Goal: Navigation & Orientation: Find specific page/section

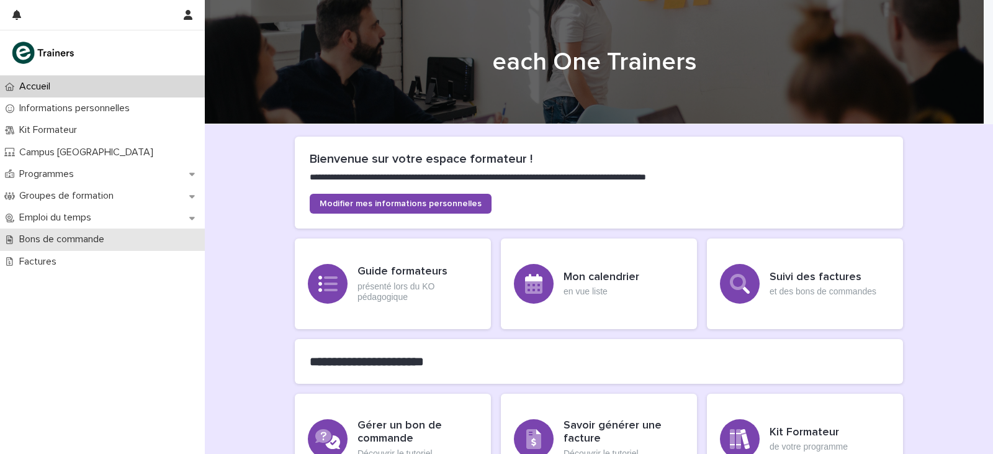
click at [96, 235] on p "Bons de commande" at bounding box center [64, 239] width 100 height 12
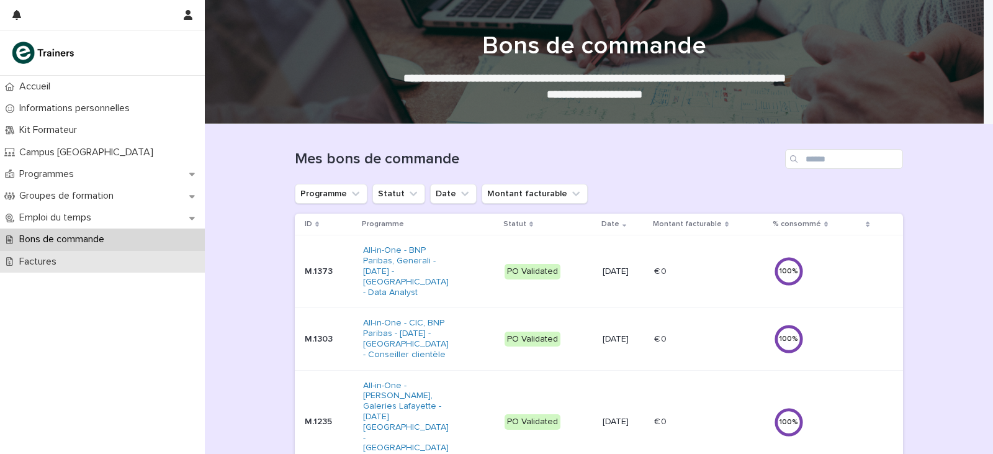
click at [52, 261] on p "Factures" at bounding box center [40, 262] width 52 height 12
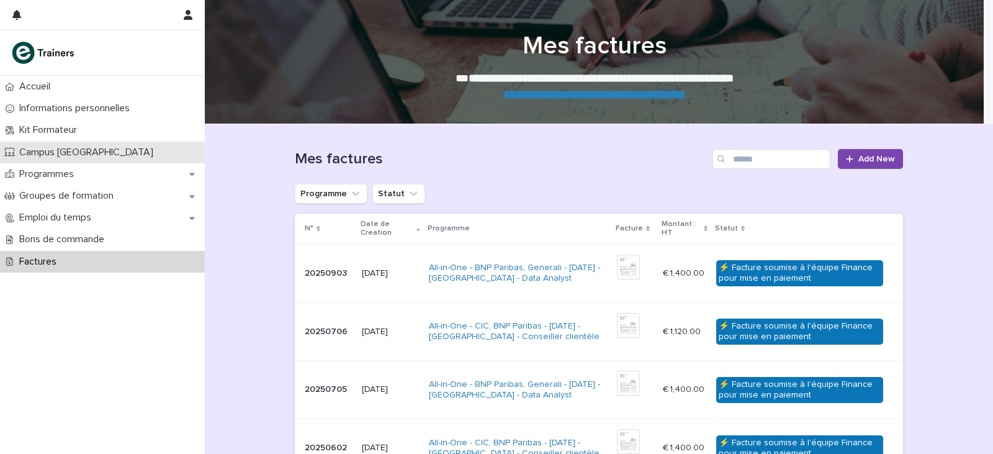
click at [86, 151] on p "Campus [GEOGRAPHIC_DATA]" at bounding box center [88, 152] width 149 height 12
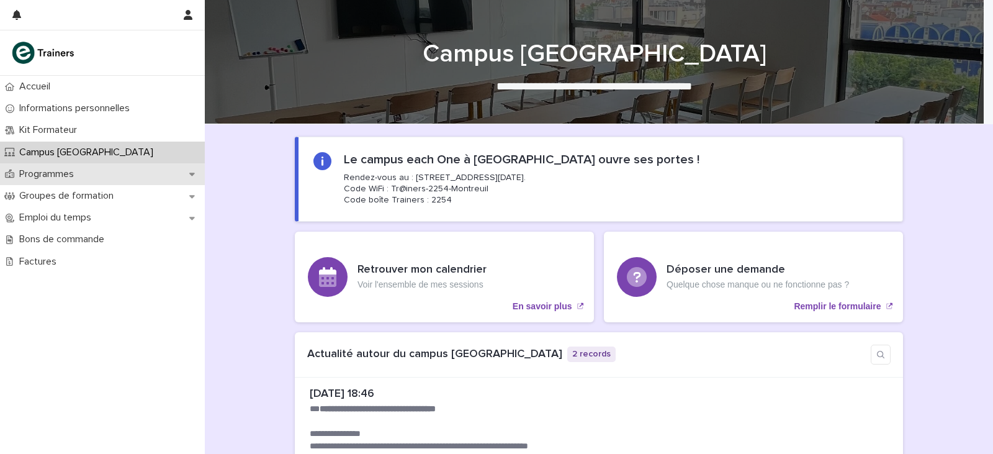
click at [63, 179] on p "Programmes" at bounding box center [49, 174] width 70 height 12
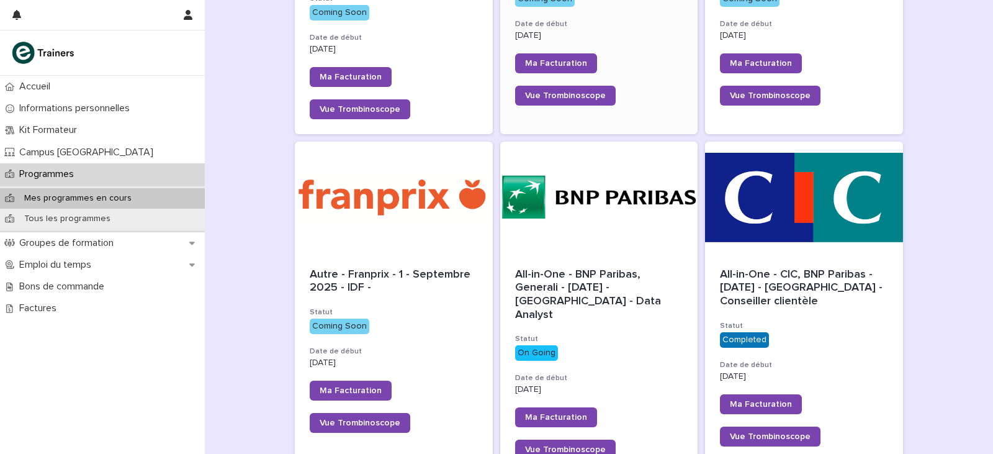
scroll to position [372, 0]
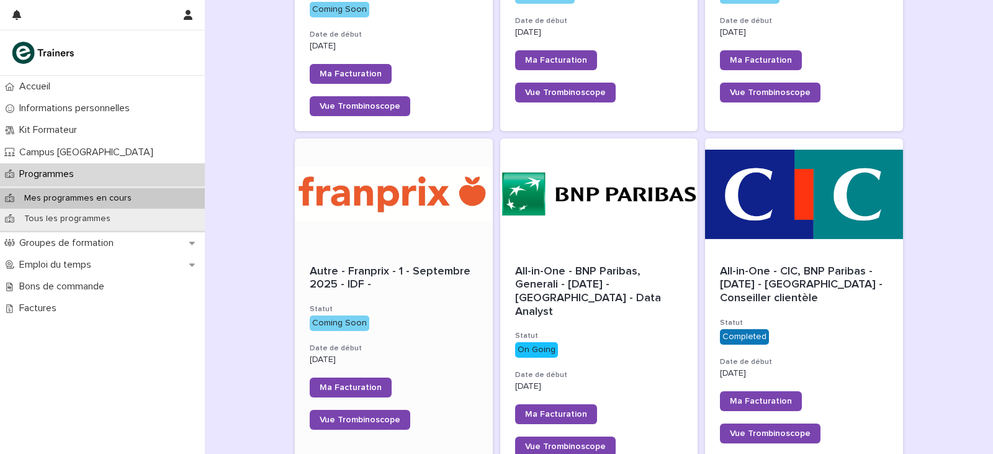
click at [433, 230] on div at bounding box center [394, 194] width 198 height 112
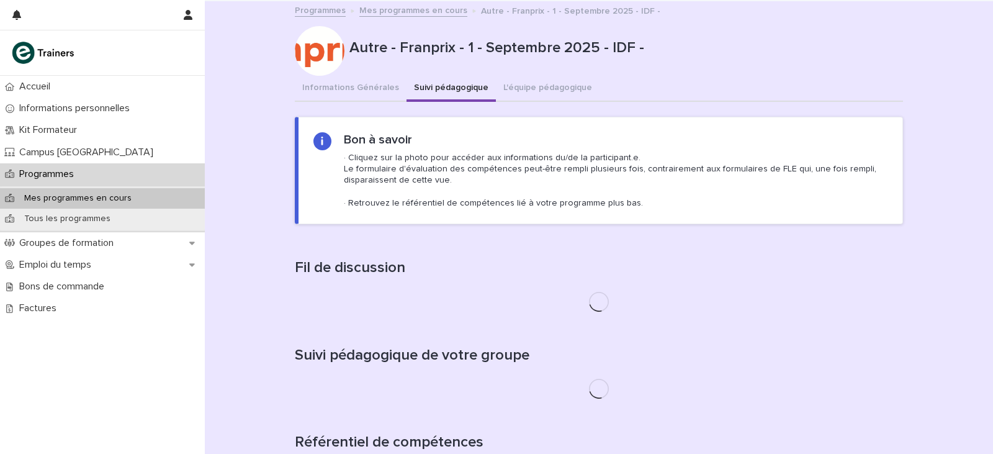
click at [447, 91] on button "Suivi pédagogique" at bounding box center [450, 89] width 89 height 26
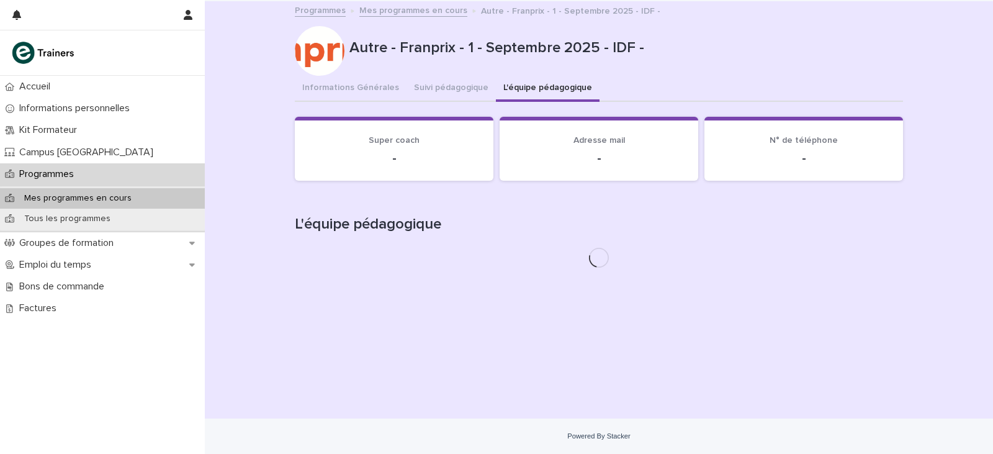
click at [541, 82] on button "L'équipe pédagogique" at bounding box center [548, 89] width 104 height 26
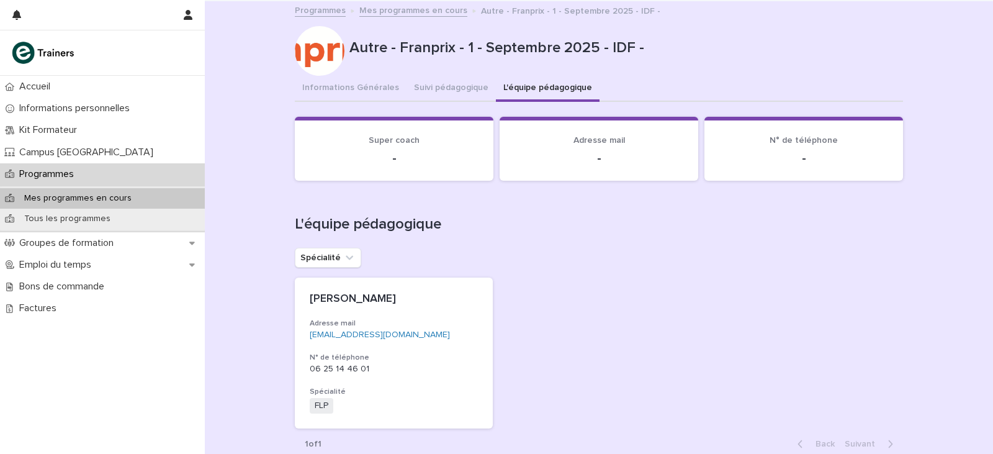
click at [92, 204] on div "Mes programmes en cours" at bounding box center [102, 198] width 205 height 20
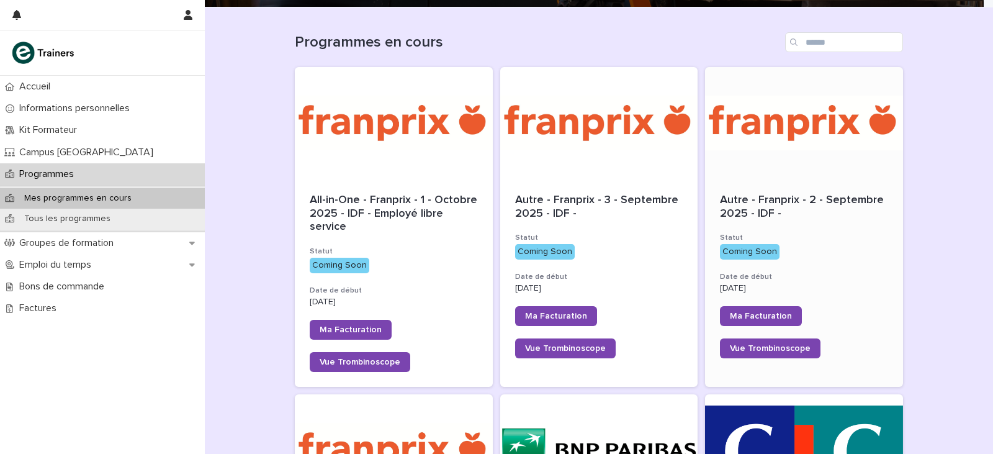
scroll to position [62, 0]
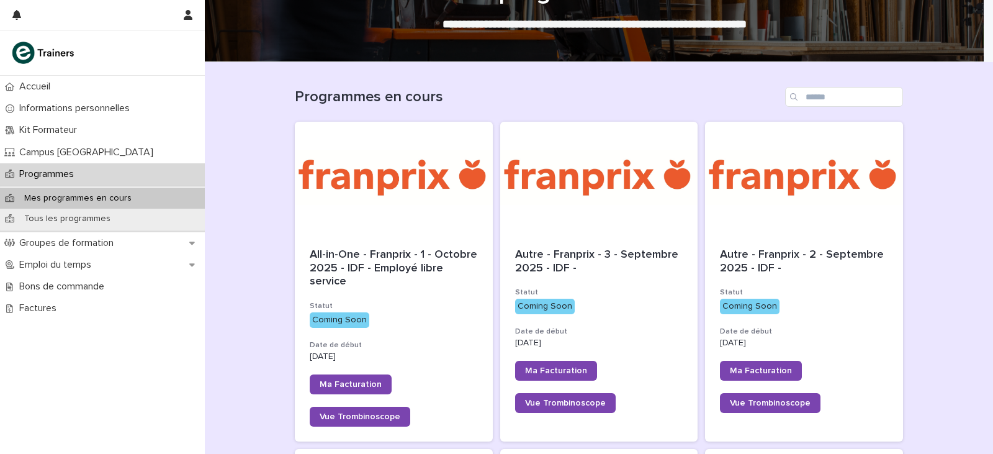
click at [86, 177] on div "Programmes" at bounding box center [102, 174] width 205 height 22
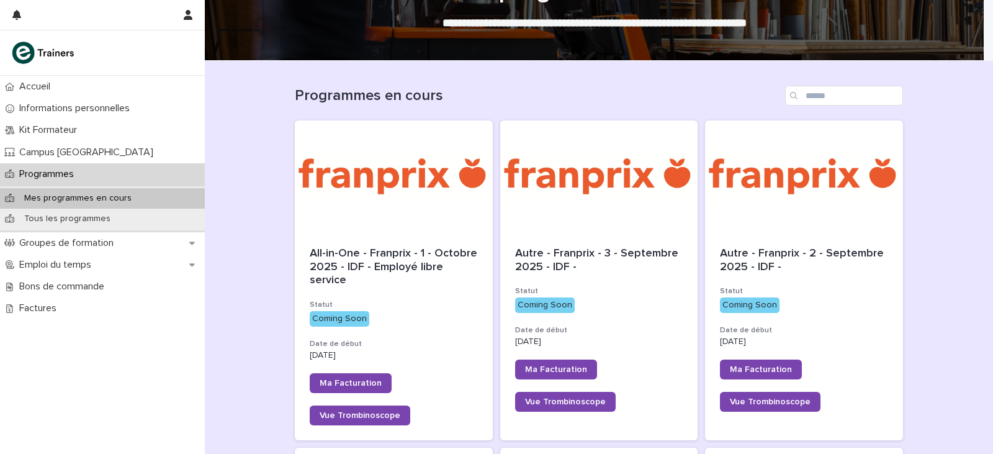
click at [82, 199] on p "Mes programmes en cours" at bounding box center [77, 198] width 127 height 11
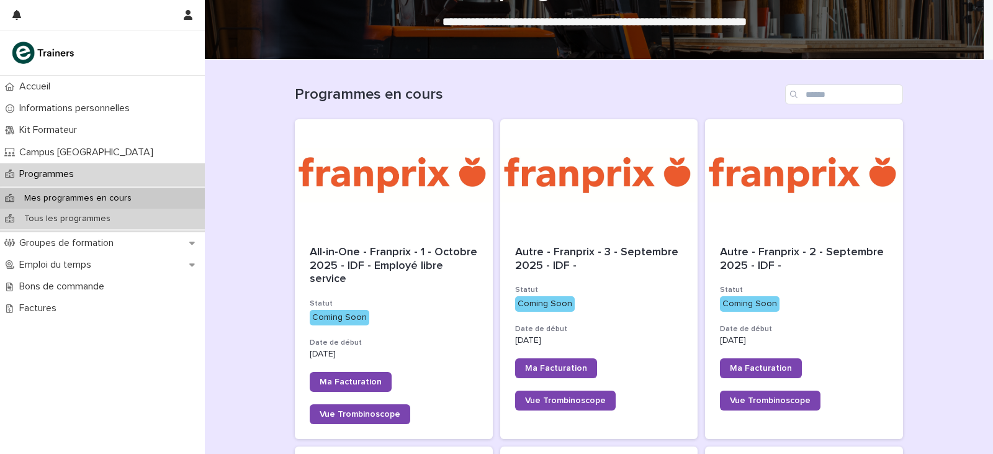
click at [84, 218] on p "Tous les programmes" at bounding box center [67, 218] width 106 height 11
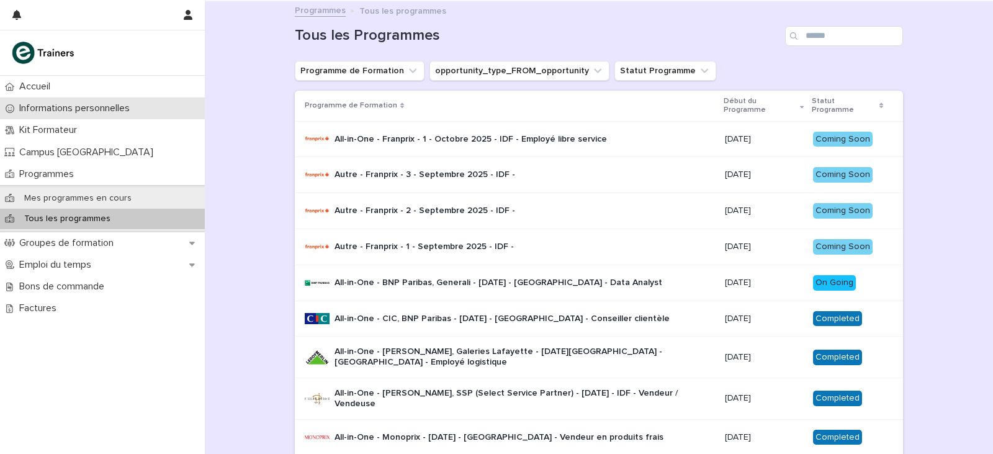
click at [56, 117] on div "Informations personnelles" at bounding box center [102, 108] width 205 height 22
